Goal: Information Seeking & Learning: Learn about a topic

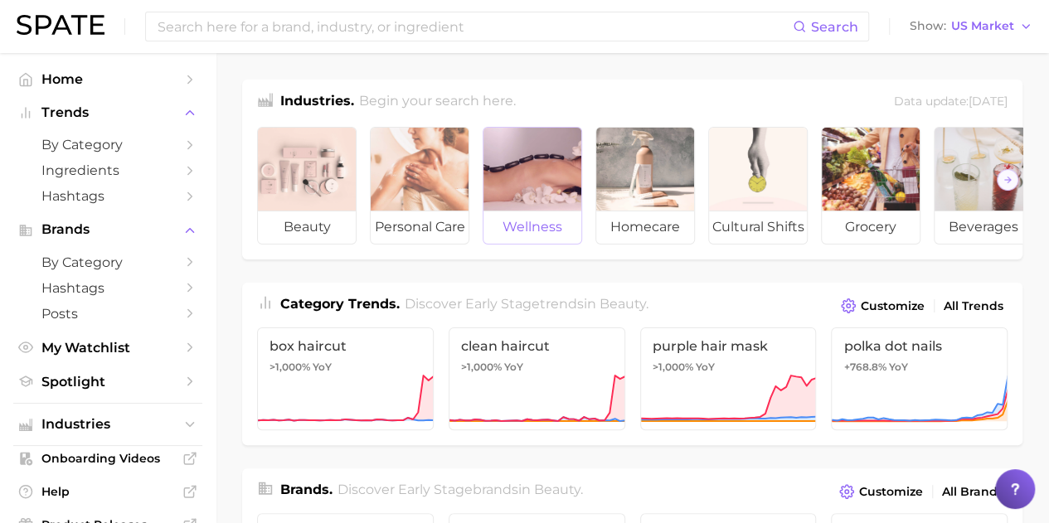
click at [521, 165] on div at bounding box center [532, 169] width 98 height 83
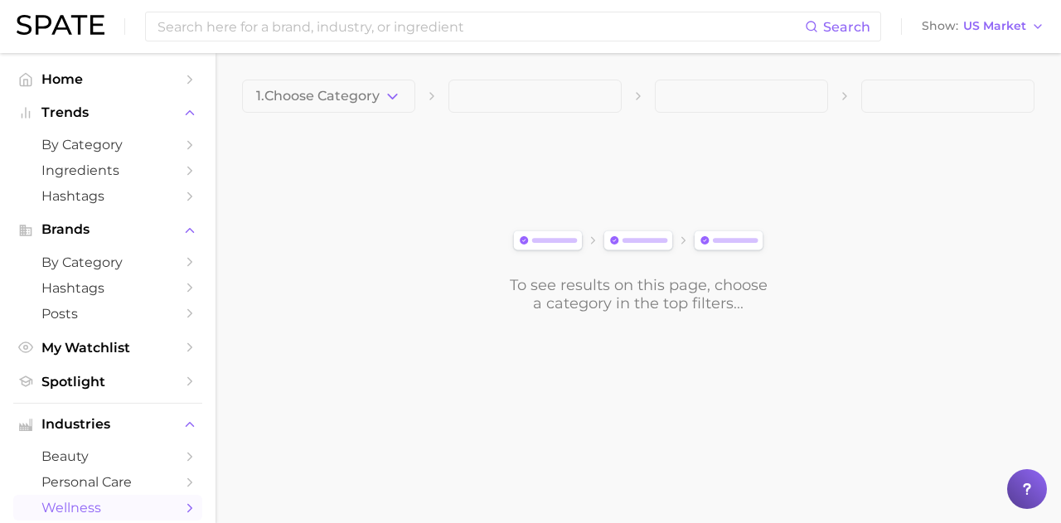
click at [555, 245] on img at bounding box center [638, 241] width 260 height 29
click at [335, 100] on span "1. Choose Category" at bounding box center [318, 96] width 124 height 15
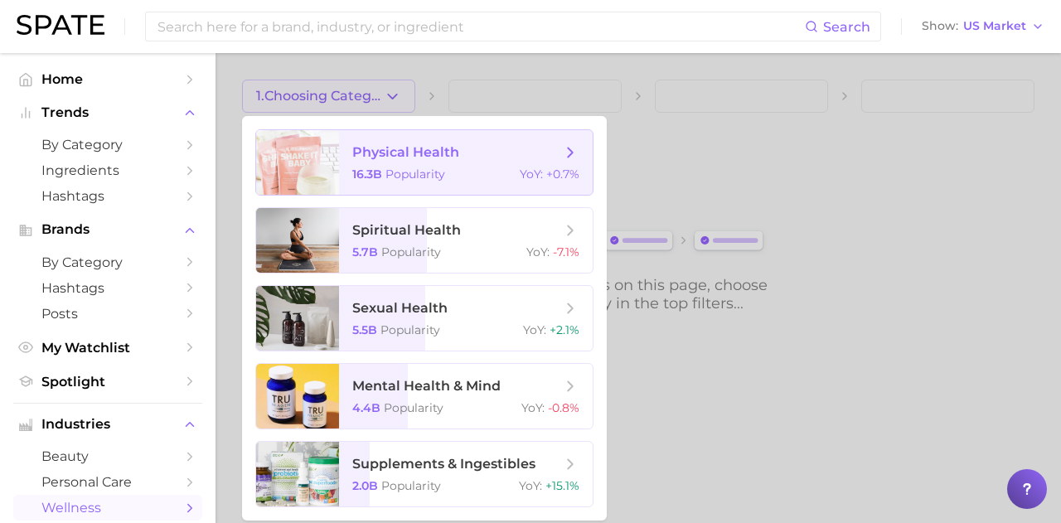
click at [469, 170] on div "16.3b Popularity YoY : +0.7%" at bounding box center [465, 174] width 227 height 15
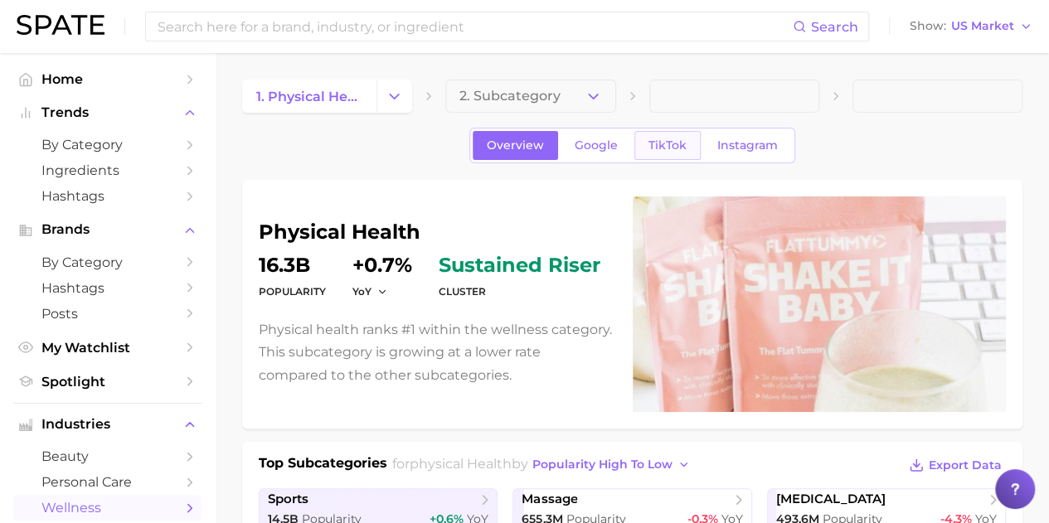
click at [655, 144] on span "TikTok" at bounding box center [667, 145] width 38 height 14
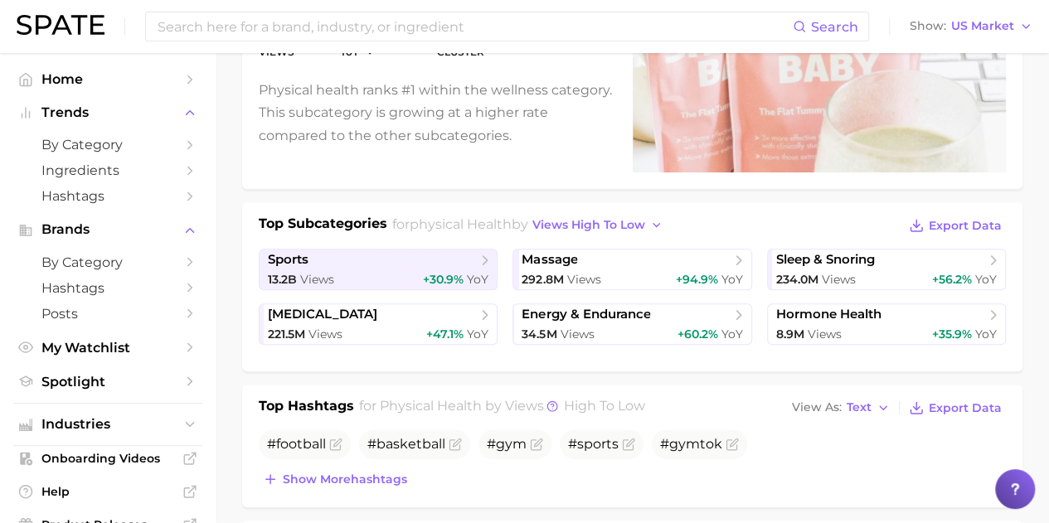
scroll to position [238, 0]
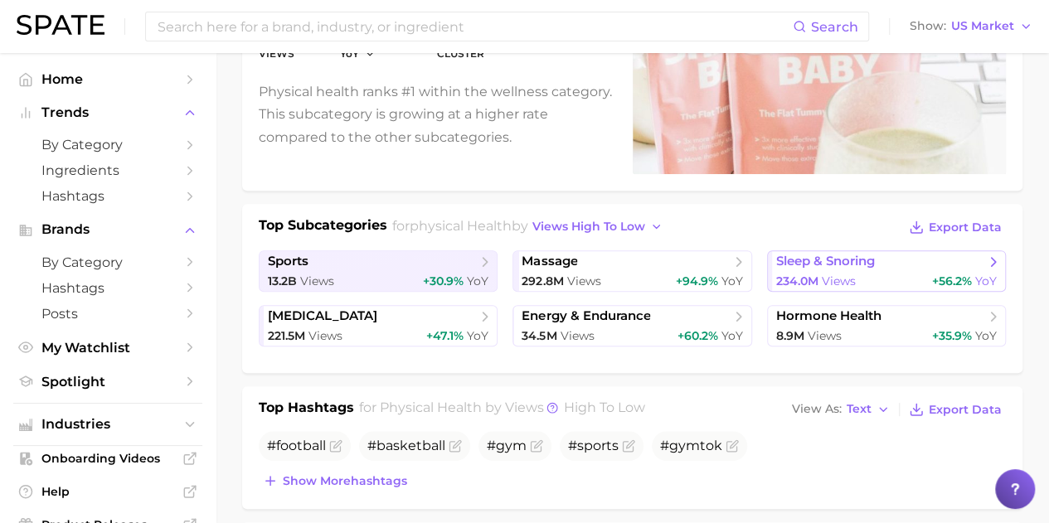
click at [860, 275] on div "234.0m Views +56.2% YoY" at bounding box center [886, 282] width 220 height 16
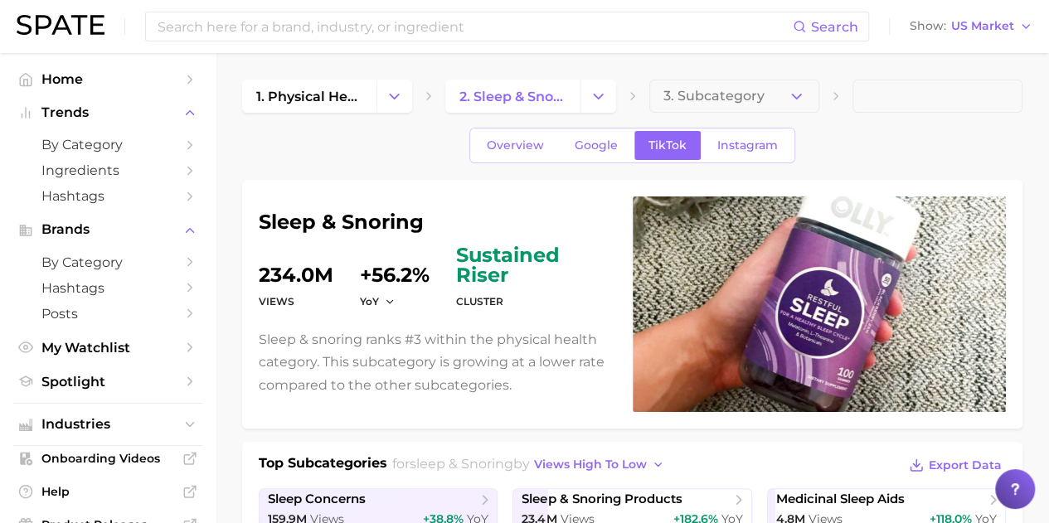
click at [386, 339] on p "Sleep & snoring ranks #3 within the physical health category. This subcategory …" at bounding box center [436, 362] width 354 height 68
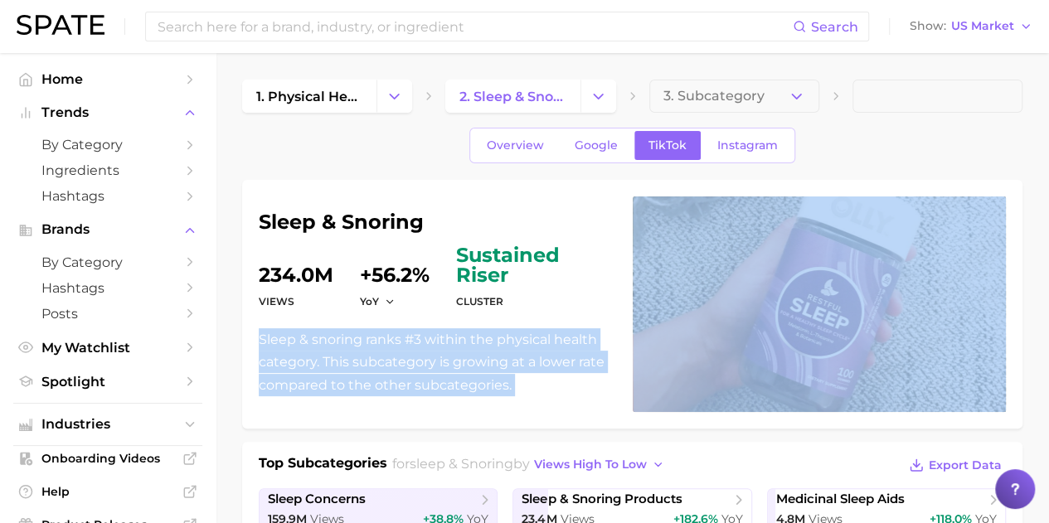
click at [386, 339] on p "Sleep & snoring ranks #3 within the physical health category. This subcategory …" at bounding box center [436, 362] width 354 height 68
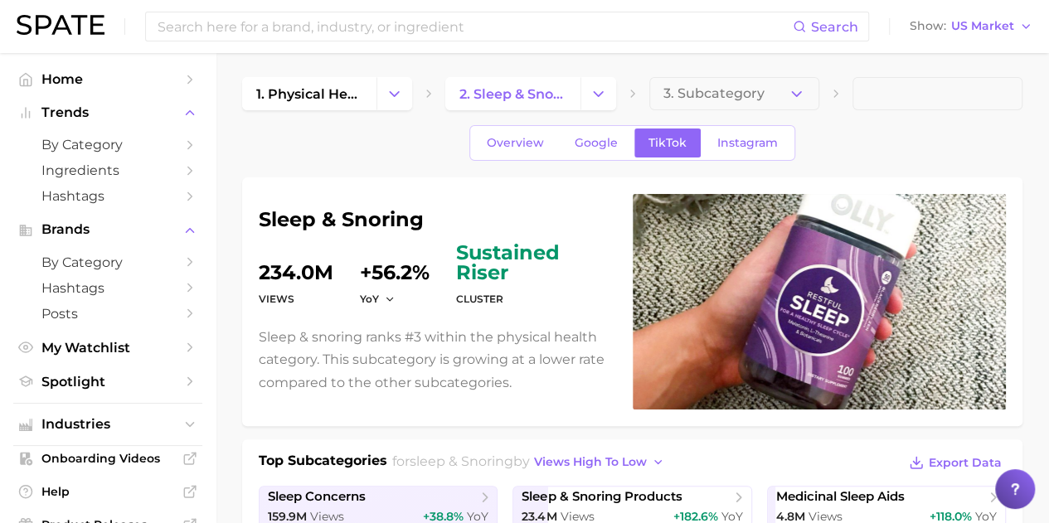
click at [834, 92] on icon at bounding box center [835, 93] width 13 height 13
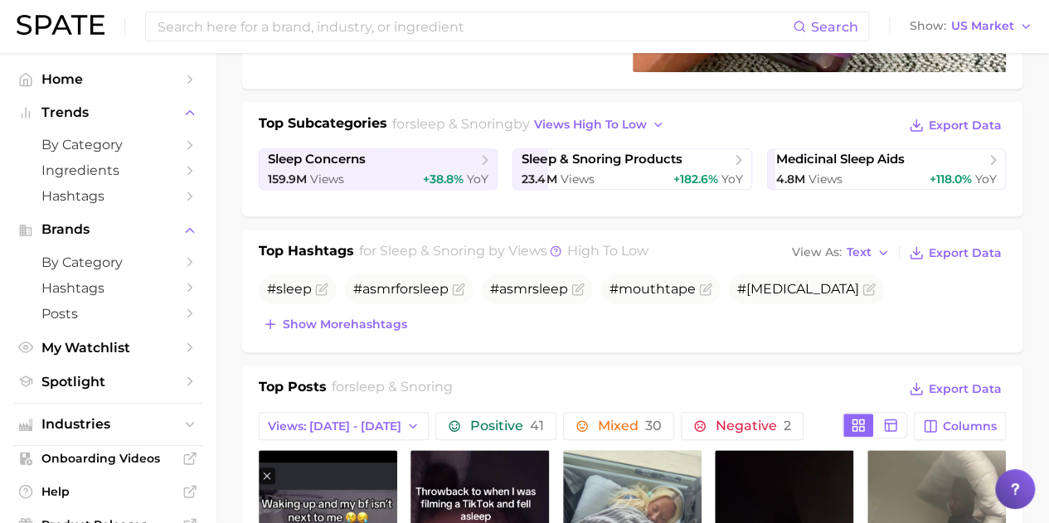
scroll to position [339, 0]
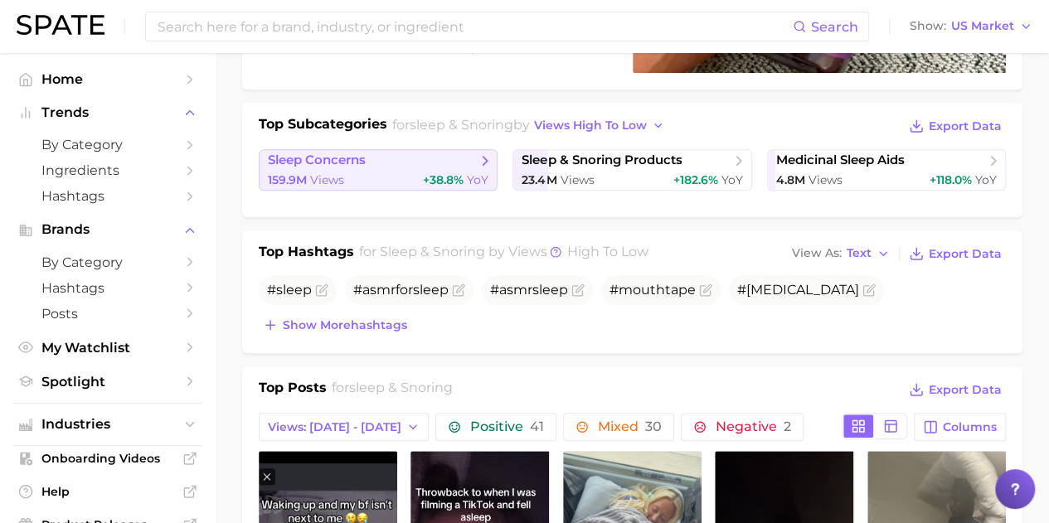
click at [443, 177] on span "+38.8%" at bounding box center [443, 179] width 41 height 15
